Goal: Check status: Check status

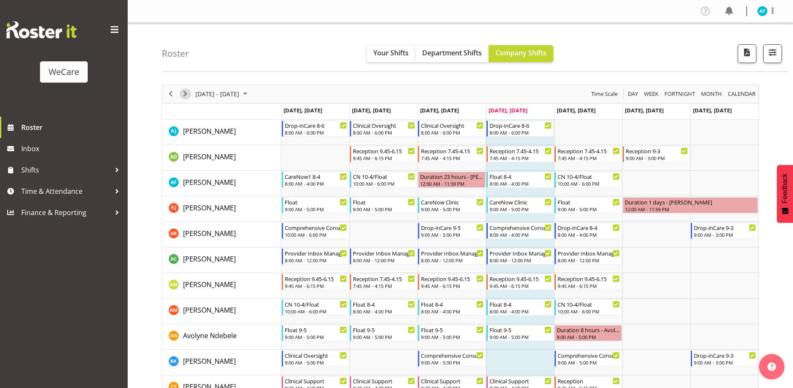
click at [183, 90] on span "Next" at bounding box center [185, 94] width 10 height 11
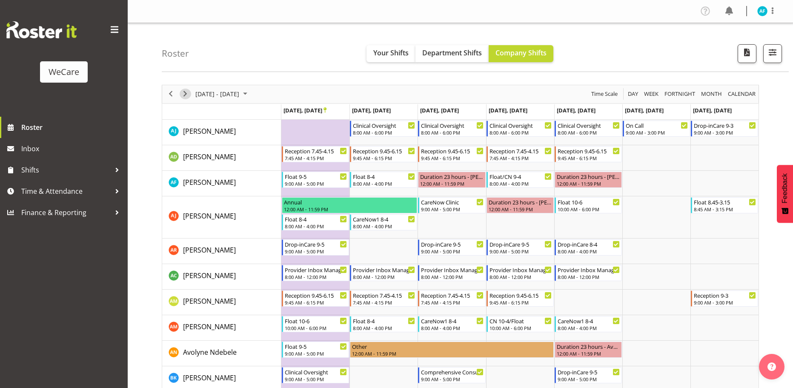
click at [186, 94] on span "Next" at bounding box center [185, 94] width 10 height 11
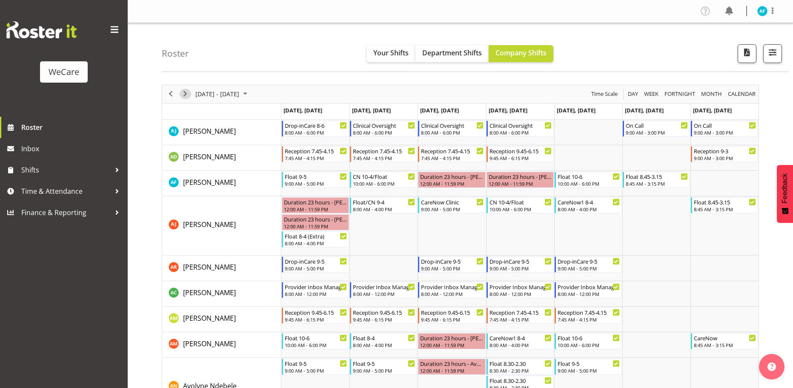
click at [185, 94] on span "Next" at bounding box center [185, 94] width 10 height 11
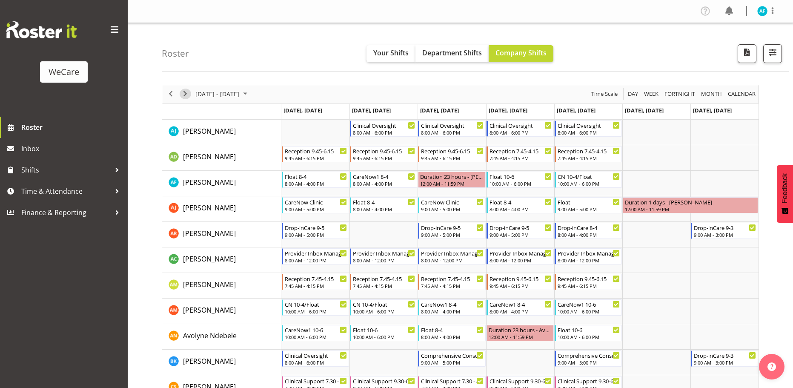
click at [187, 95] on span "Next" at bounding box center [185, 94] width 10 height 11
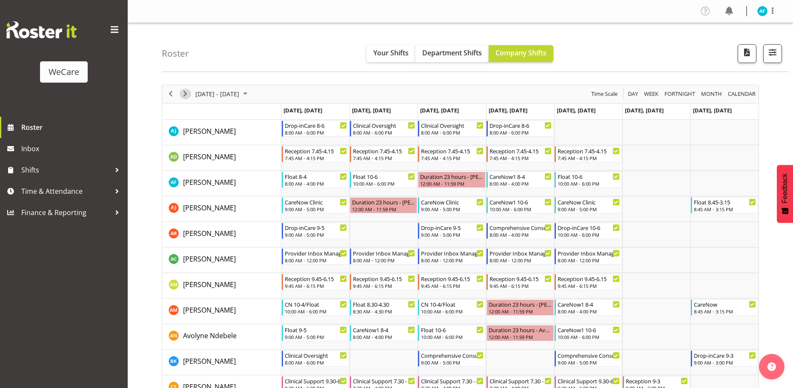
drag, startPoint x: 187, startPoint y: 95, endPoint x: 193, endPoint y: 92, distance: 6.5
click at [187, 95] on span "Next" at bounding box center [185, 94] width 10 height 11
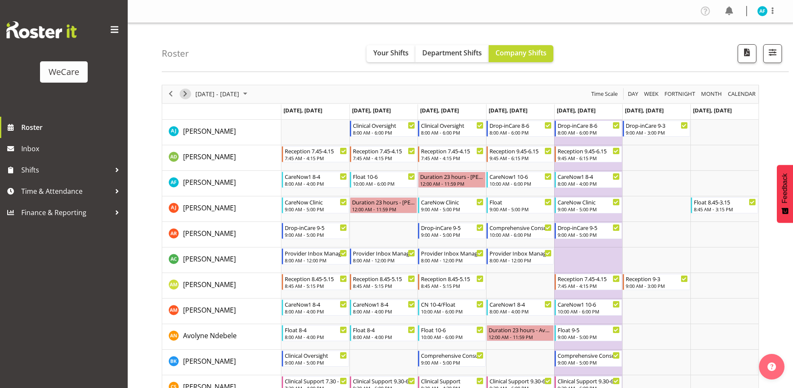
click at [184, 90] on span "Next" at bounding box center [185, 94] width 10 height 11
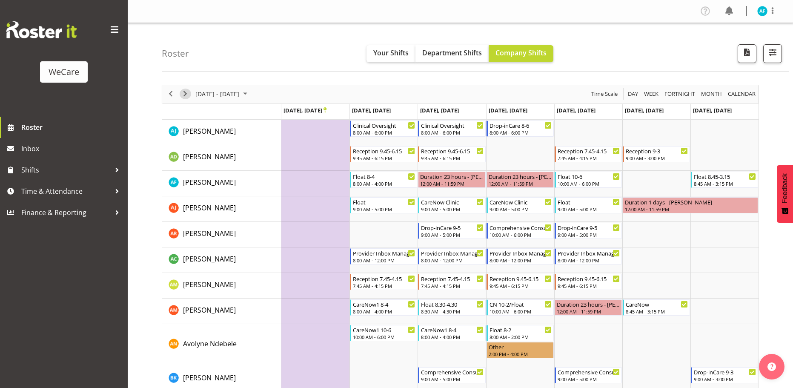
drag, startPoint x: 186, startPoint y: 91, endPoint x: 252, endPoint y: 126, distance: 74.7
click at [186, 91] on span "Next" at bounding box center [185, 94] width 10 height 11
